Goal: Task Accomplishment & Management: Use online tool/utility

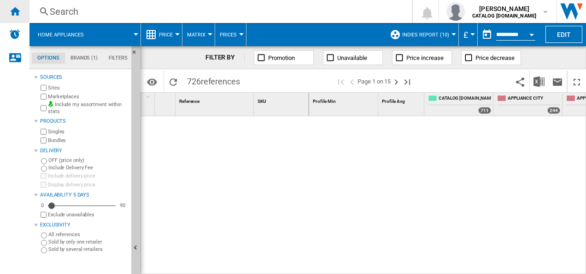
click at [15, 12] on ng-md-icon "Home" at bounding box center [14, 11] width 11 height 11
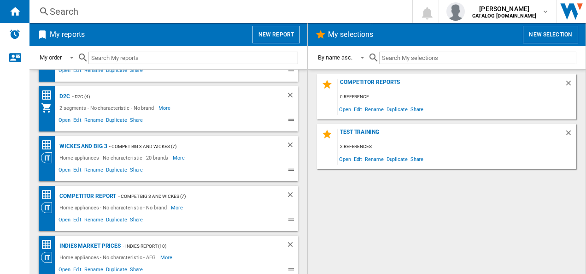
scroll to position [94, 0]
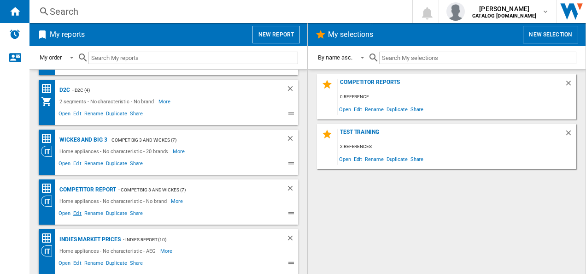
click at [74, 212] on span "Edit" at bounding box center [78, 214] width 12 height 11
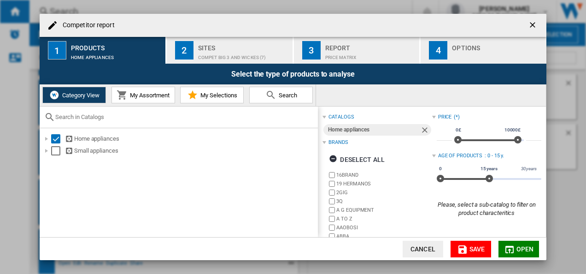
scroll to position [84, 0]
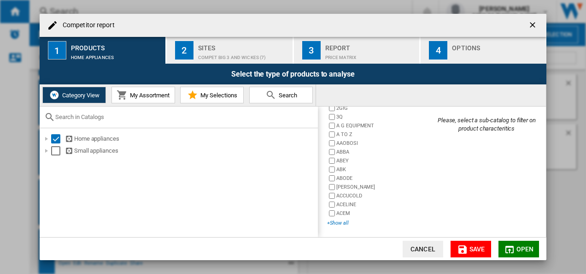
click at [334, 219] on div "+Show all" at bounding box center [379, 222] width 105 height 7
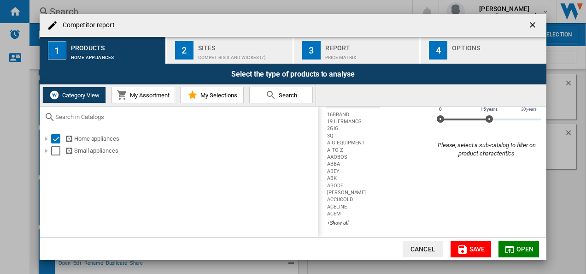
click at [359, 108] on div "Select all" at bounding box center [352, 100] width 47 height 17
click at [359, 108] on div "Deselect all" at bounding box center [357, 100] width 56 height 17
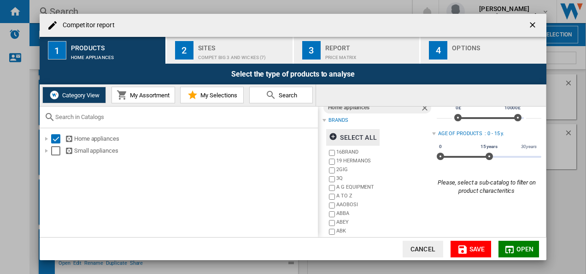
scroll to position [0, 0]
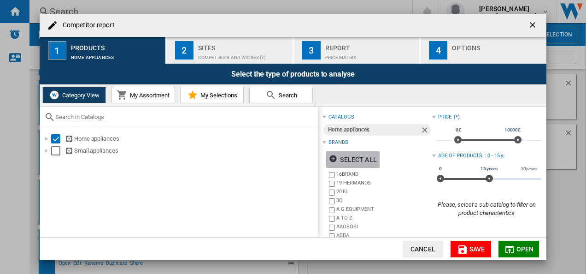
click at [333, 157] on ng-md-icon "button" at bounding box center [334, 159] width 11 height 11
click at [336, 156] on ng-md-icon "button" at bounding box center [334, 159] width 11 height 11
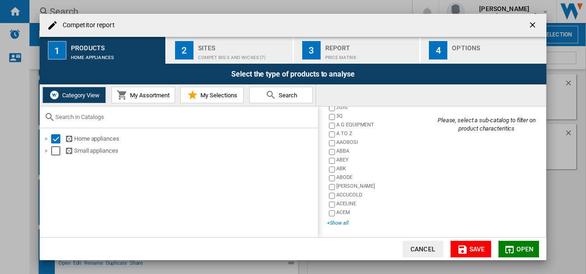
click at [344, 222] on div "+Show all" at bounding box center [379, 222] width 105 height 7
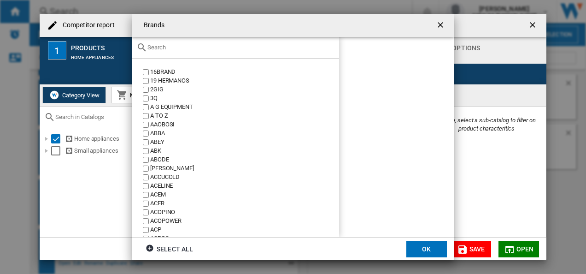
click at [212, 48] on input "Brands 16BRAND ..." at bounding box center [240, 47] width 187 height 7
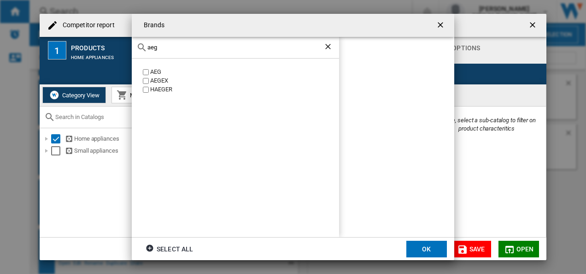
click at [157, 73] on div "AEG" at bounding box center [244, 72] width 189 height 9
click at [202, 47] on input "aeg" at bounding box center [235, 47] width 176 height 7
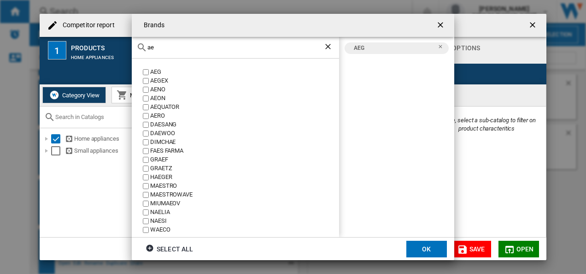
type input "a"
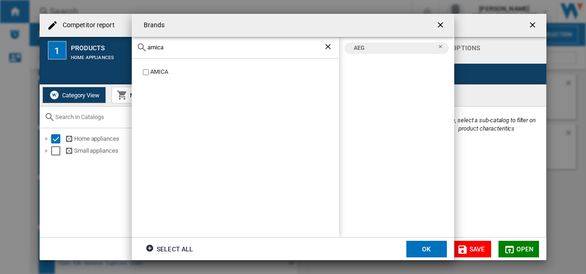
type input "amica"
click at [187, 42] on div "amica" at bounding box center [235, 48] width 207 height 22
click at [185, 46] on input "amica" at bounding box center [235, 47] width 176 height 7
click at [423, 245] on button "OK" at bounding box center [426, 249] width 41 height 17
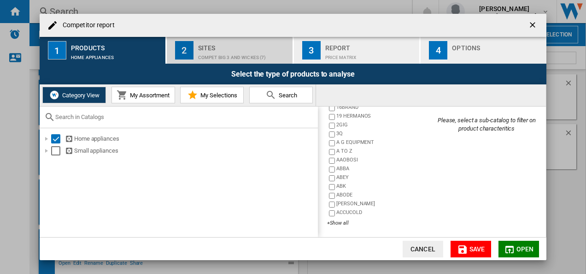
click at [220, 54] on div "COMPET BIG 3 AND WICKES (7)" at bounding box center [243, 55] width 91 height 10
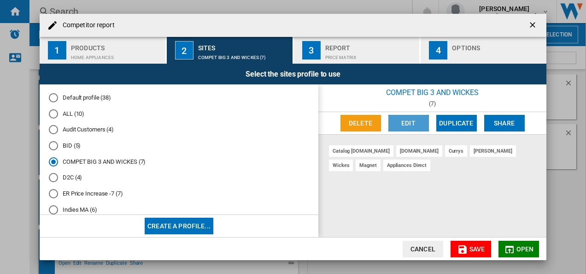
click at [398, 129] on button "Edit" at bounding box center [408, 123] width 41 height 17
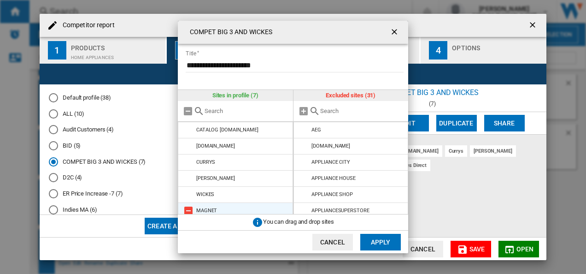
click at [185, 209] on md-icon at bounding box center [188, 210] width 11 height 11
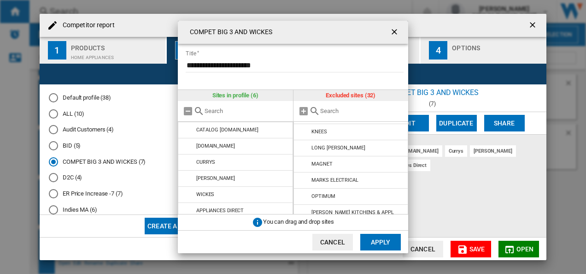
scroll to position [323, 0]
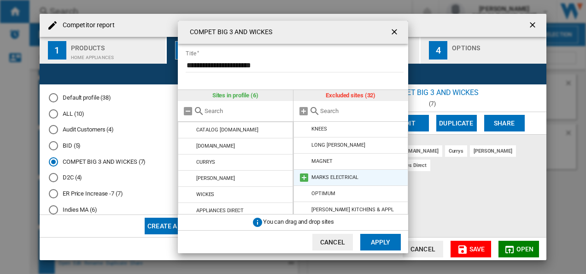
click at [306, 179] on md-icon at bounding box center [304, 177] width 11 height 11
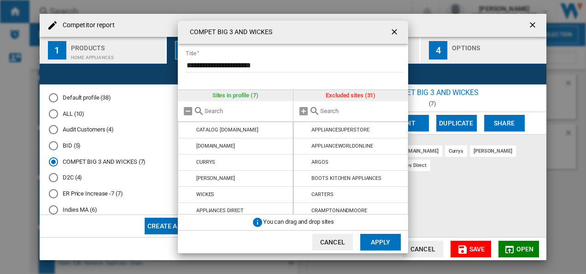
scroll to position [0, 0]
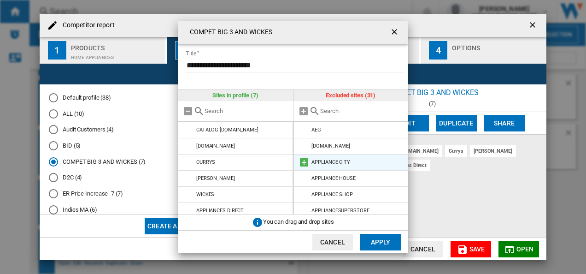
click at [301, 163] on md-icon at bounding box center [304, 162] width 11 height 11
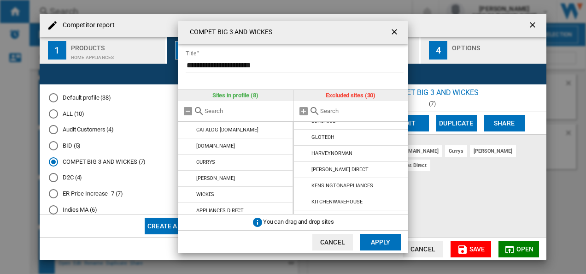
scroll to position [218, 0]
click at [302, 169] on md-icon at bounding box center [304, 170] width 11 height 11
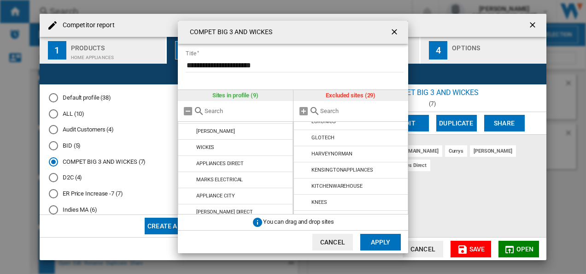
scroll to position [53, 0]
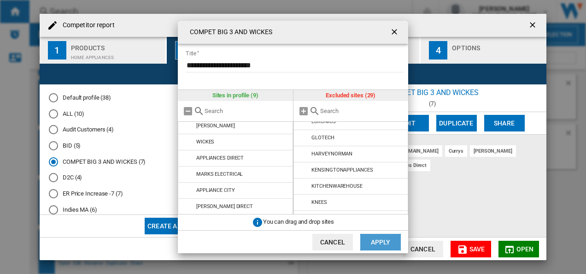
click at [371, 239] on button "Apply" at bounding box center [380, 242] width 41 height 17
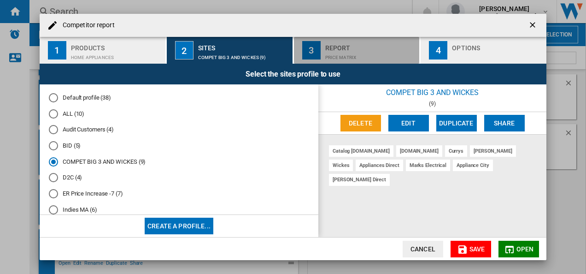
click at [338, 53] on div "Price Matrix" at bounding box center [370, 55] width 91 height 10
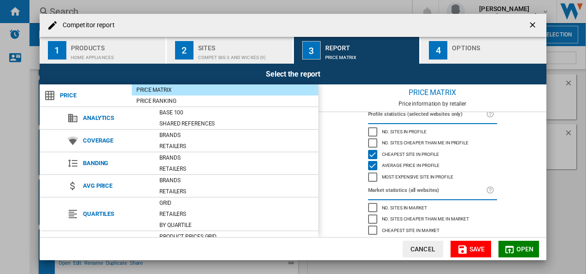
scroll to position [109, 0]
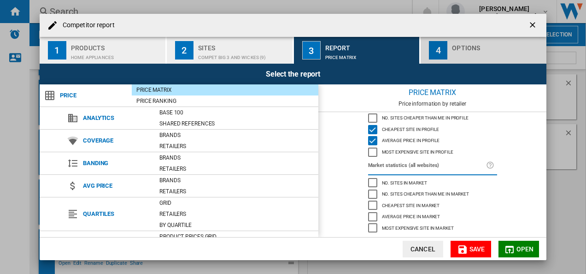
click at [446, 50] on div "4" at bounding box center [438, 50] width 18 height 18
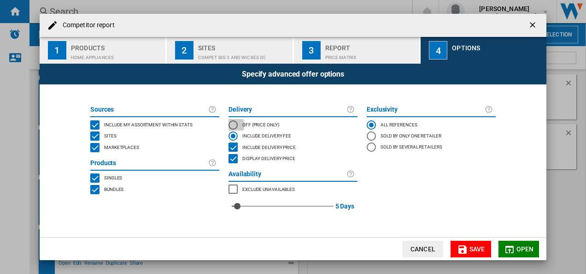
click at [230, 126] on div "OFF (price only)" at bounding box center [233, 124] width 9 height 9
click at [98, 177] on div "SINGLE" at bounding box center [94, 177] width 9 height 9
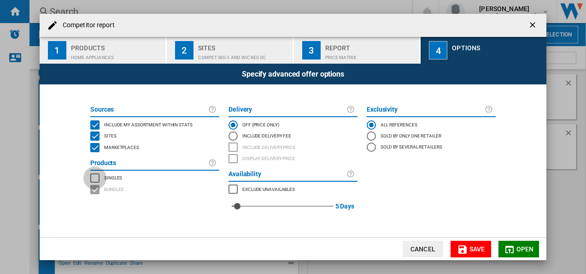
click at [94, 176] on div "SINGLE" at bounding box center [94, 177] width 9 height 9
click at [95, 188] on div "BUNDLES" at bounding box center [94, 189] width 9 height 9
click at [476, 249] on span "Save" at bounding box center [478, 248] width 16 height 7
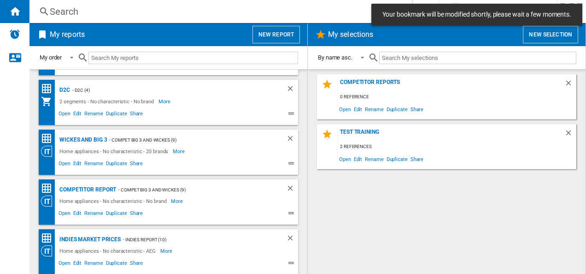
scroll to position [0, 0]
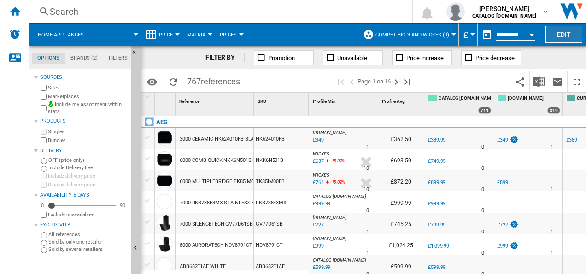
click at [567, 34] on button "Edit" at bounding box center [564, 34] width 37 height 17
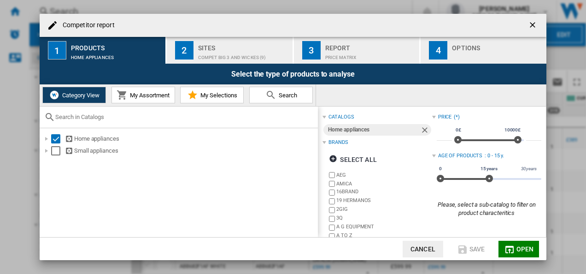
scroll to position [84, 0]
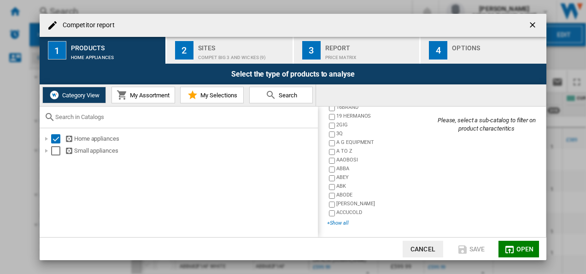
click at [343, 220] on div "+Show all" at bounding box center [379, 222] width 105 height 7
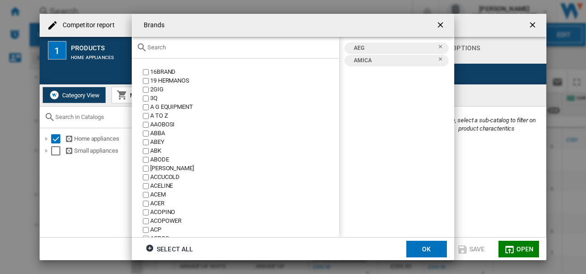
click at [233, 47] on input "Brands 16BRAND ..." at bounding box center [240, 47] width 187 height 7
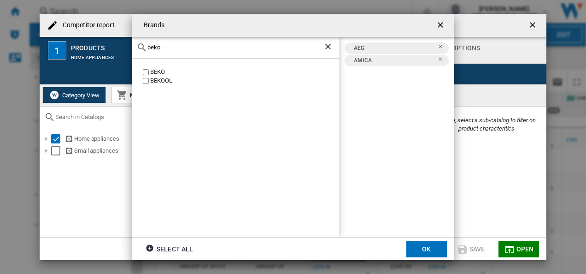
click at [160, 73] on div "BEKO" at bounding box center [244, 72] width 189 height 9
click at [179, 48] on input "beko" at bounding box center [235, 47] width 176 height 7
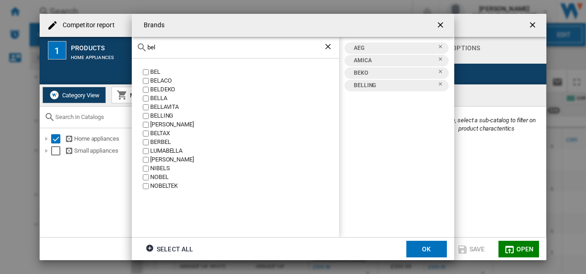
click at [184, 49] on input "bel" at bounding box center [235, 47] width 176 height 7
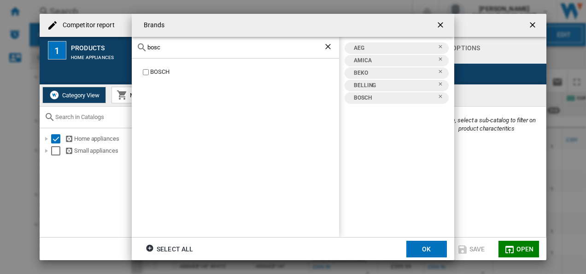
click at [172, 53] on div "bosc" at bounding box center [235, 48] width 207 height 22
click at [176, 47] on input "bosc" at bounding box center [235, 47] width 176 height 7
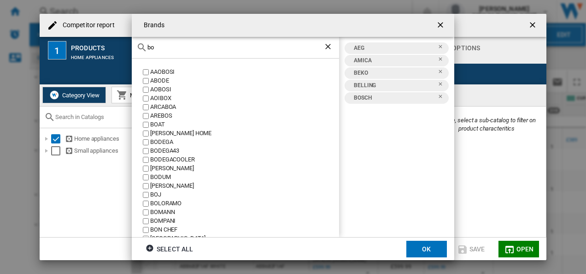
type input "b"
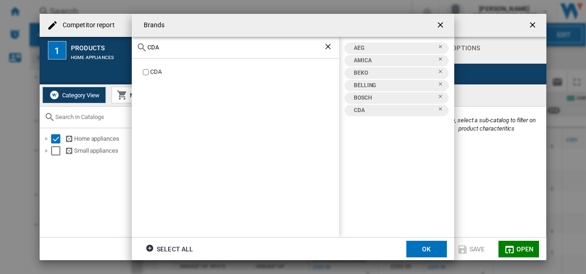
click at [176, 51] on div "CDA" at bounding box center [235, 48] width 207 height 22
click at [178, 49] on input "CDA" at bounding box center [235, 47] width 176 height 7
type input "C"
click at [171, 50] on input "HAI" at bounding box center [235, 47] width 176 height 7
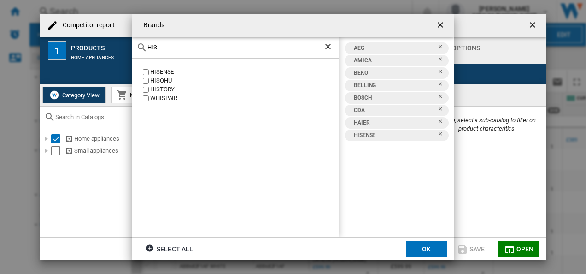
click at [161, 49] on input "HIS" at bounding box center [235, 47] width 176 height 7
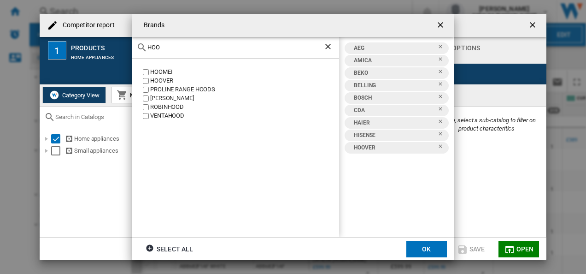
click at [168, 48] on input "HOO" at bounding box center [235, 47] width 176 height 7
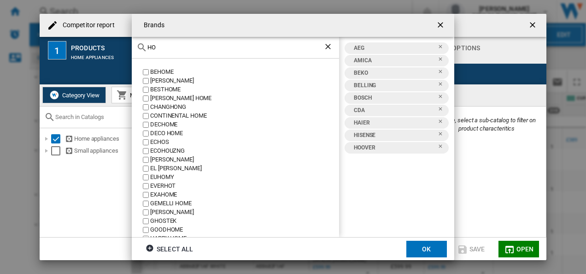
click at [168, 48] on input "HO" at bounding box center [235, 47] width 176 height 7
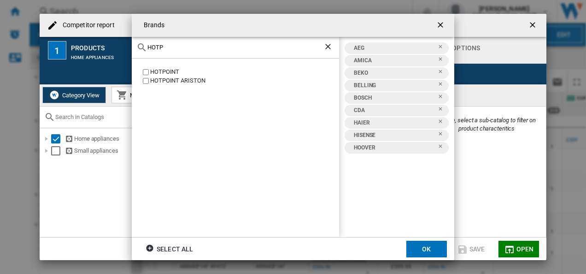
type input "HOTP"
click at [169, 52] on div "HOTP" at bounding box center [235, 48] width 207 height 22
click at [175, 46] on input "HOTP" at bounding box center [235, 47] width 176 height 7
click at [424, 247] on button "OK" at bounding box center [426, 249] width 41 height 17
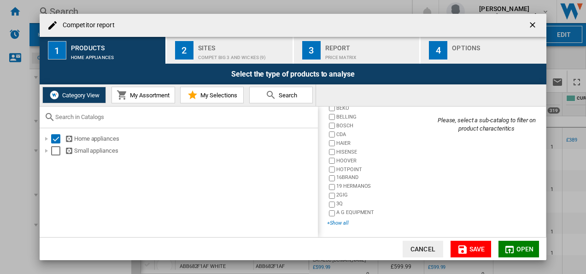
click at [336, 223] on div "+Show all" at bounding box center [379, 222] width 105 height 7
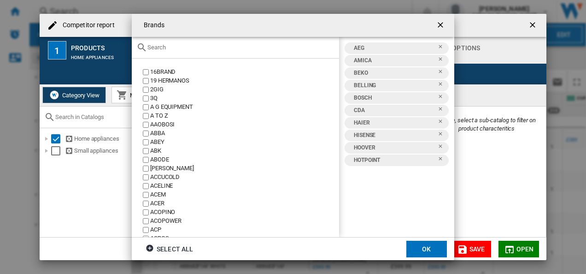
click at [178, 49] on input "Brands 16BRAND ..." at bounding box center [240, 47] width 187 height 7
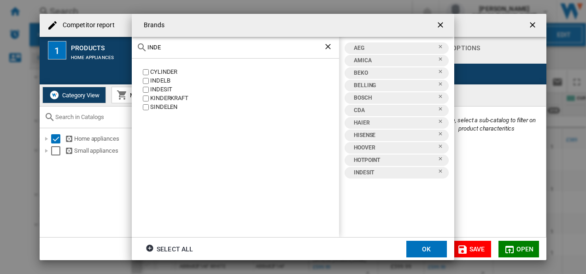
click at [170, 51] on input "INDE" at bounding box center [235, 47] width 176 height 7
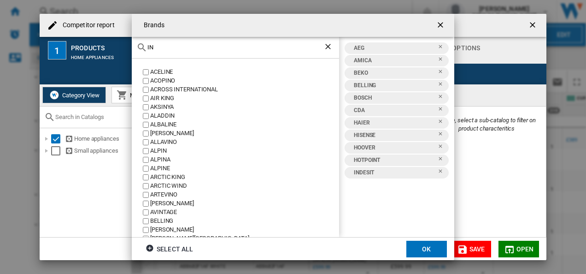
type input "I"
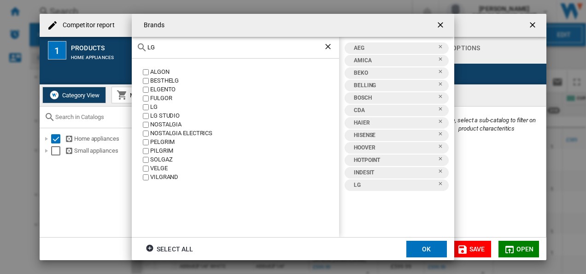
click at [171, 46] on input "LG" at bounding box center [235, 47] width 176 height 7
type input "L"
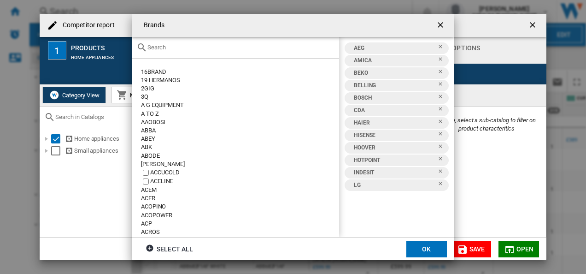
type input "E"
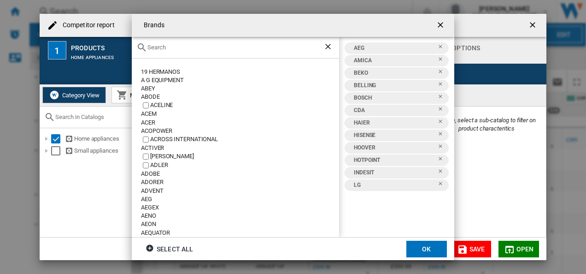
type input "M"
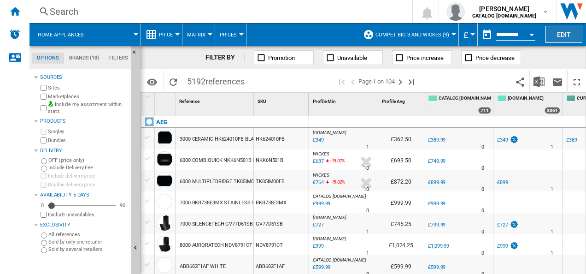
click at [564, 39] on button "Edit" at bounding box center [564, 34] width 37 height 17
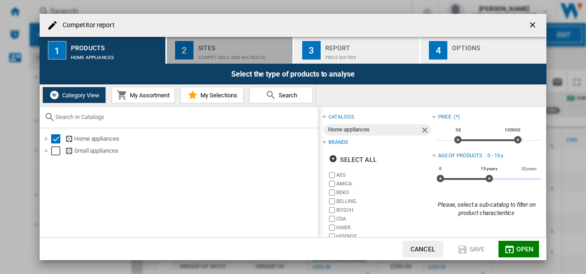
click at [212, 49] on div "Sites" at bounding box center [243, 46] width 91 height 10
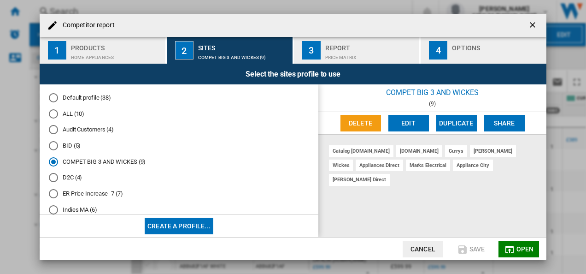
scroll to position [65, 0]
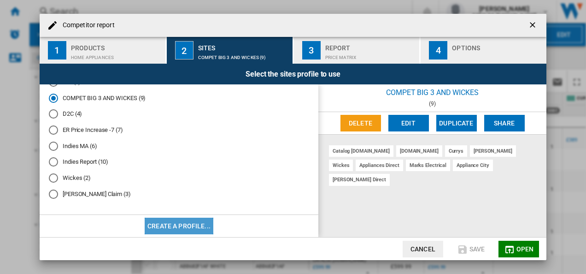
click at [195, 225] on button "Create a profile..." at bounding box center [179, 226] width 69 height 17
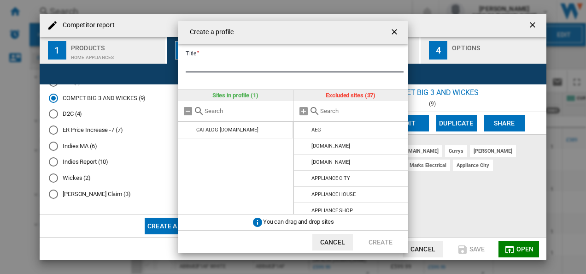
click at [256, 62] on input "Title" at bounding box center [295, 66] width 218 height 14
type input "**********"
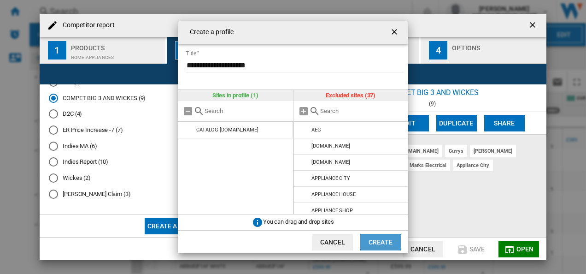
click at [374, 236] on button "Create" at bounding box center [380, 242] width 41 height 17
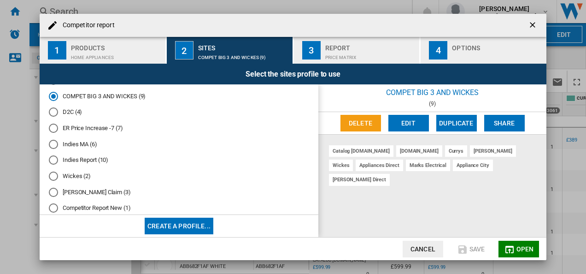
click at [54, 212] on div "Competitor Report New (1)" at bounding box center [53, 207] width 9 height 9
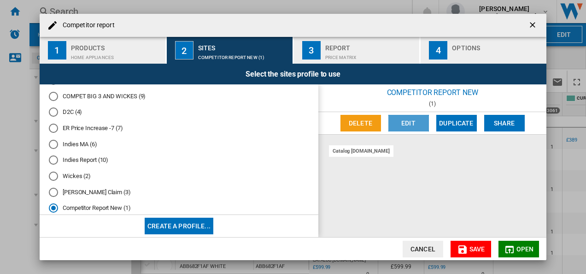
click at [420, 123] on button "Edit" at bounding box center [408, 123] width 41 height 17
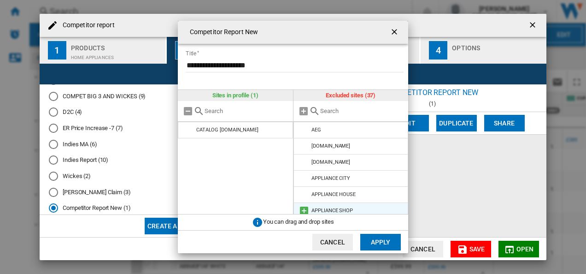
click at [403, 210] on li "APPLIANCE SHOP" at bounding box center [351, 210] width 115 height 17
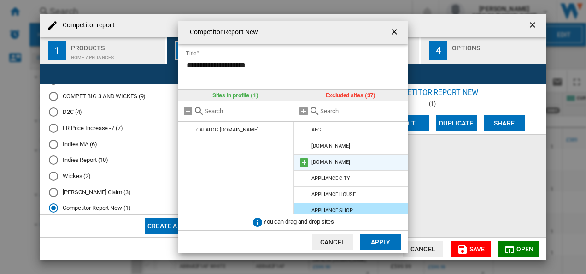
click at [299, 159] on md-icon "Competitor Report ..." at bounding box center [304, 162] width 11 height 11
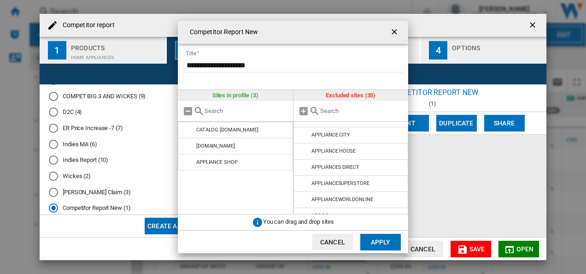
scroll to position [29, 0]
click at [299, 159] on li "APPLIANCES DIRECT" at bounding box center [351, 165] width 115 height 17
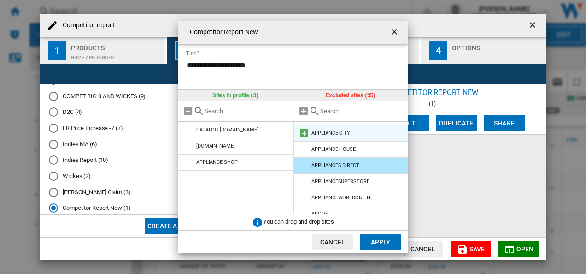
click at [300, 132] on md-icon "Competitor Report ..." at bounding box center [304, 133] width 11 height 11
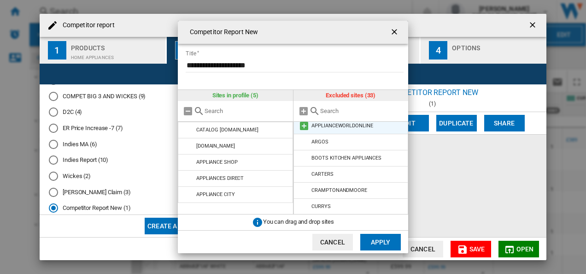
scroll to position [69, 0]
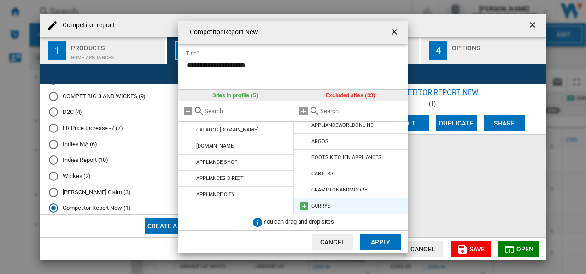
click at [303, 204] on md-icon "Competitor Report ..." at bounding box center [304, 205] width 11 height 11
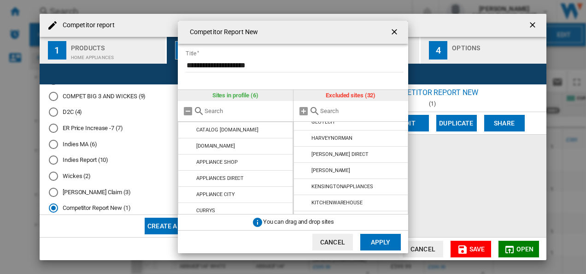
scroll to position [224, 0]
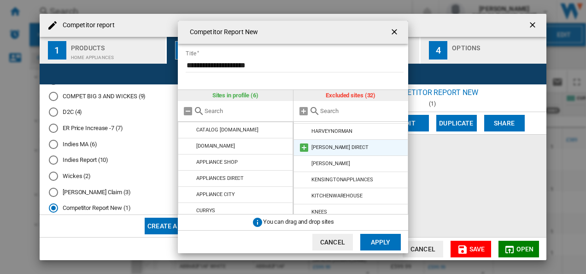
click at [303, 145] on md-icon "Competitor Report ..." at bounding box center [304, 147] width 11 height 11
click at [304, 148] on md-icon "Competitor Report ..." at bounding box center [304, 147] width 11 height 11
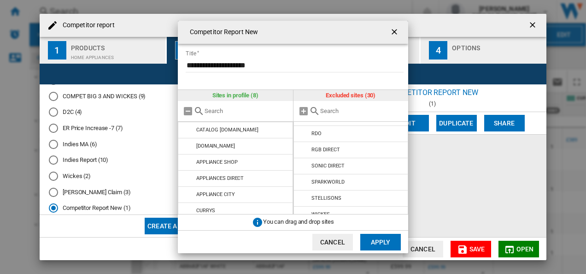
scroll to position [392, 0]
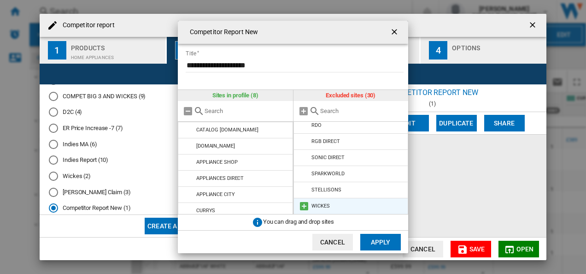
click at [308, 206] on md-icon "Competitor Report ..." at bounding box center [304, 205] width 11 height 11
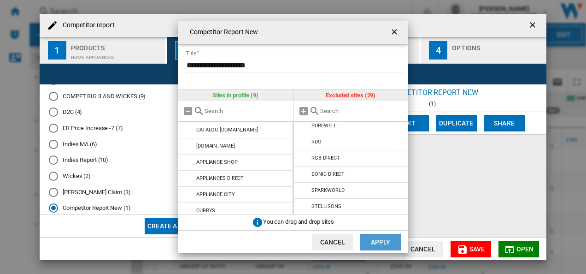
click at [376, 241] on button "Apply" at bounding box center [380, 242] width 41 height 17
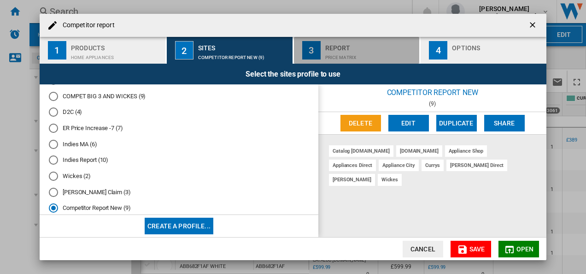
click at [349, 52] on div "Price Matrix" at bounding box center [370, 55] width 91 height 10
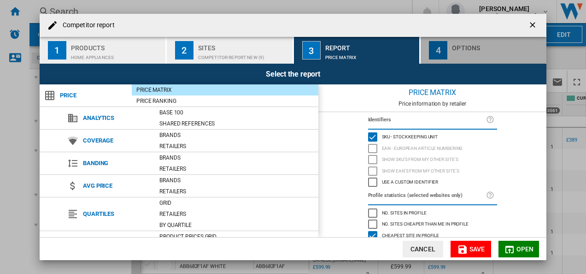
click at [465, 50] on div "Competitor report ..." at bounding box center [497, 55] width 91 height 10
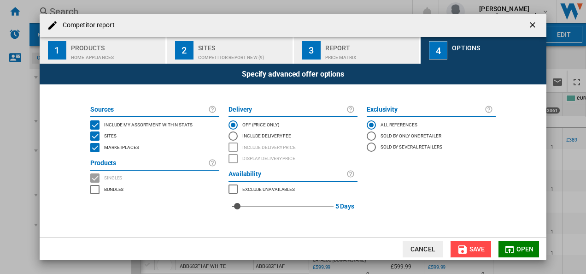
click at [477, 247] on span "Save" at bounding box center [478, 248] width 16 height 7
